Goal: Find specific page/section: Find specific page/section

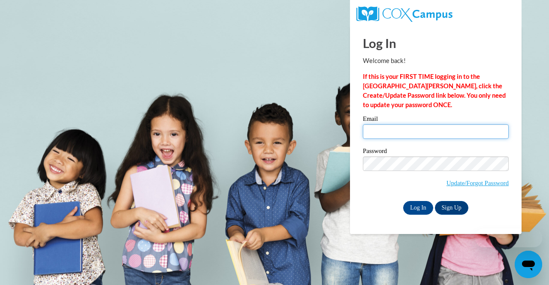
click at [382, 133] on input "Email" at bounding box center [436, 131] width 146 height 15
type input "knorthern93@gmail.com"
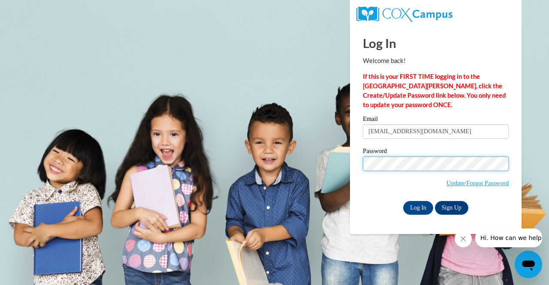
click at [403, 201] on input "Log In" at bounding box center [418, 208] width 30 height 14
